Goal: Navigation & Orientation: Find specific page/section

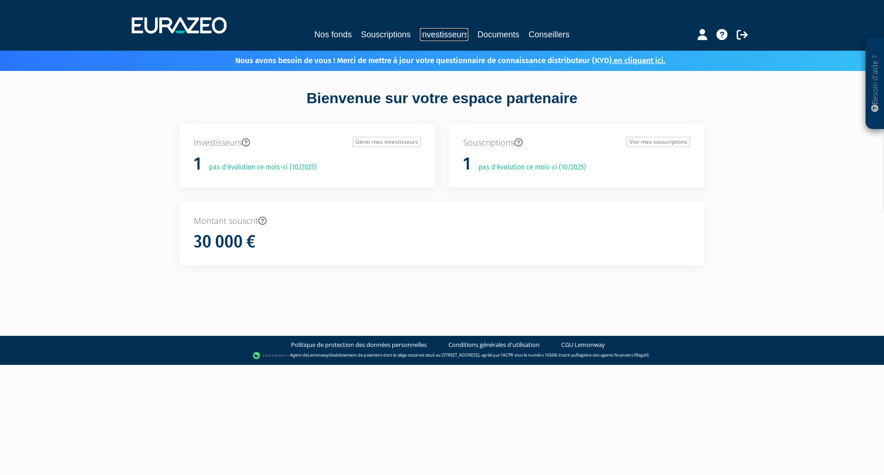
click at [445, 37] on link "Investisseurs" at bounding box center [444, 34] width 48 height 13
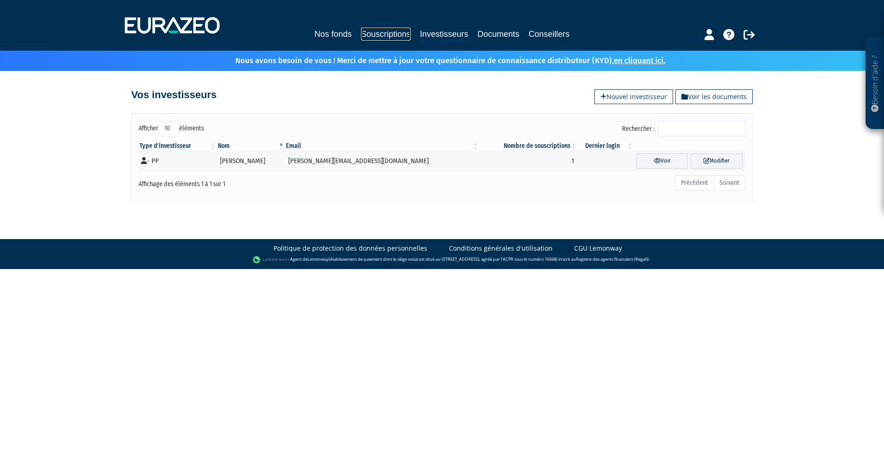
click at [388, 32] on link "Souscriptions" at bounding box center [386, 34] width 50 height 13
